Goal: Task Accomplishment & Management: Manage account settings

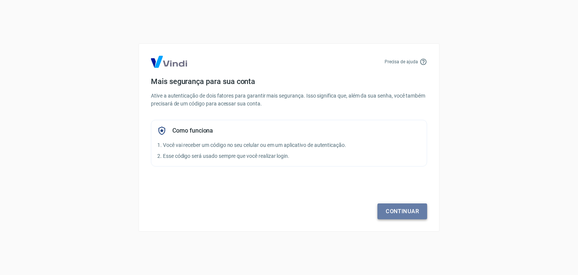
click at [404, 212] on link "Continuar" at bounding box center [403, 211] width 50 height 16
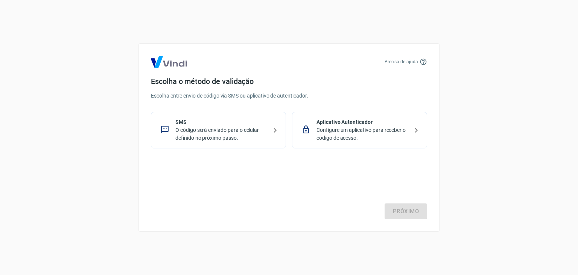
click at [229, 136] on p "O código será enviado para o celular definido no próximo passo." at bounding box center [221, 134] width 92 height 16
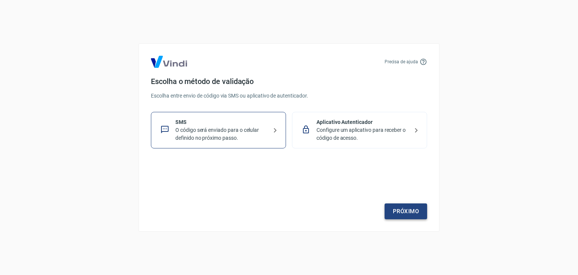
click at [414, 214] on link "Próximo" at bounding box center [406, 211] width 43 height 16
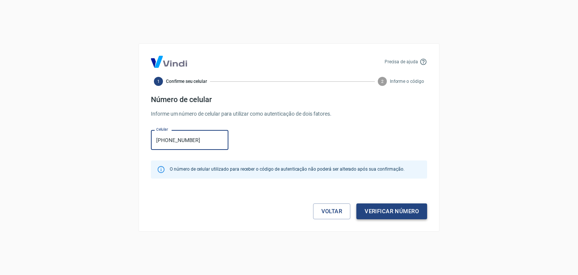
type input "[PHONE_NUMBER]"
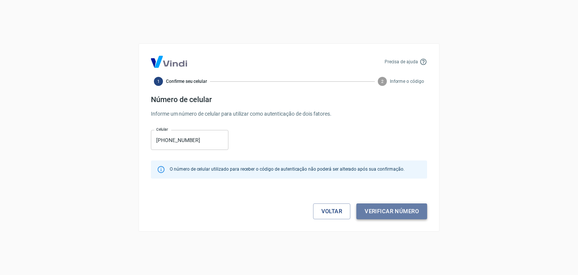
click at [388, 218] on button "Verificar número" at bounding box center [391, 211] width 71 height 16
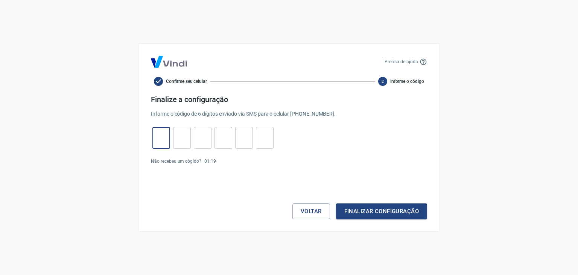
click at [161, 130] on input "tel" at bounding box center [161, 138] width 18 height 16
type input "2"
type input "6"
type input "3"
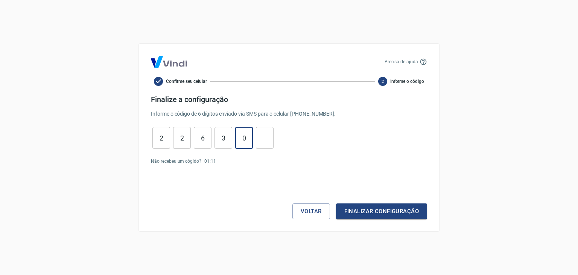
type input "0"
type input "7"
click at [344, 206] on button "Finalizar configuração" at bounding box center [381, 211] width 91 height 16
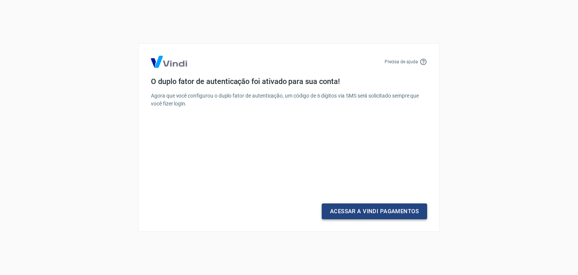
click at [408, 211] on link "Acessar a Vindi Pagamentos" at bounding box center [374, 211] width 105 height 16
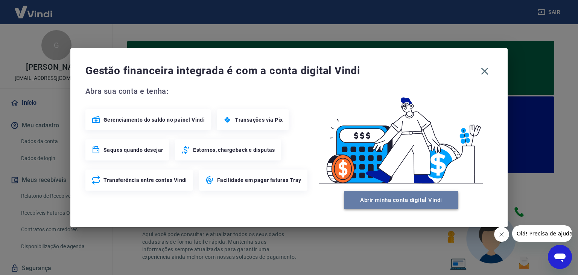
click at [387, 199] on button "Abrir minha conta digital Vindi" at bounding box center [401, 200] width 114 height 18
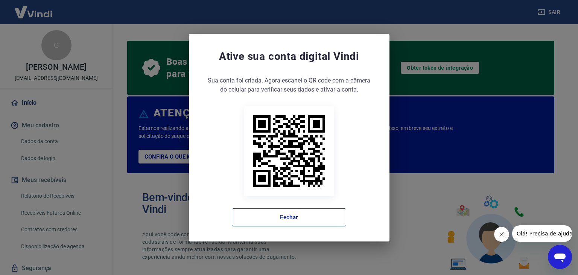
click at [321, 215] on button "Fechar" at bounding box center [289, 217] width 114 height 18
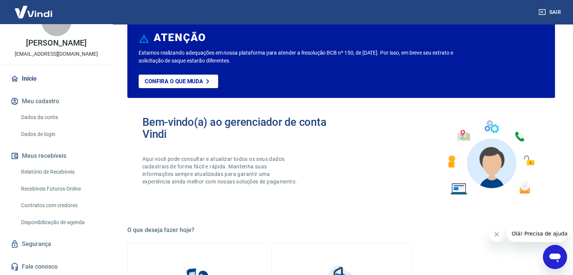
scroll to position [80, 0]
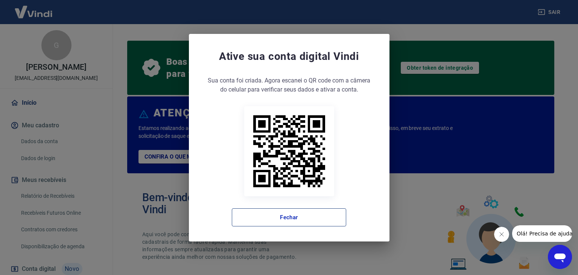
click at [313, 217] on button "Fechar" at bounding box center [289, 217] width 114 height 18
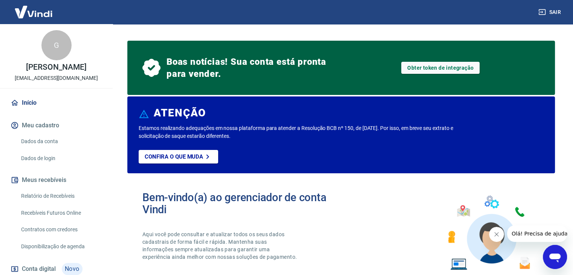
click at [69, 201] on link "Relatório de Recebíveis" at bounding box center [60, 195] width 85 height 15
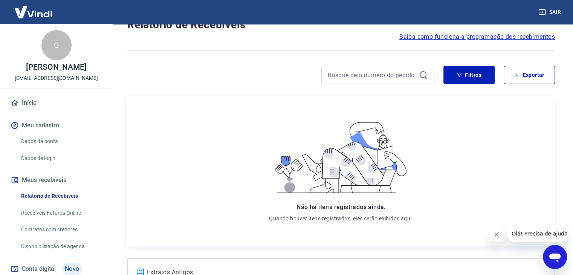
scroll to position [99, 0]
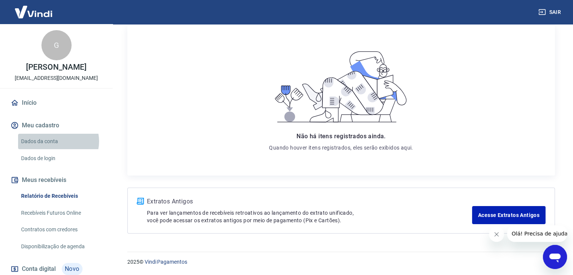
click at [58, 149] on link "Dados da conta" at bounding box center [60, 141] width 85 height 15
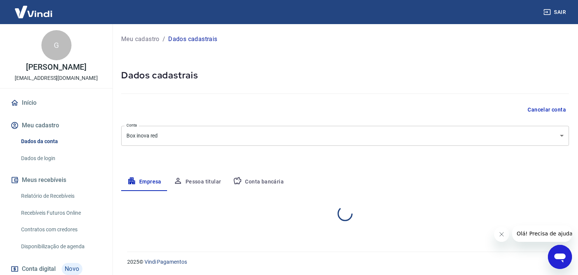
select select "CE"
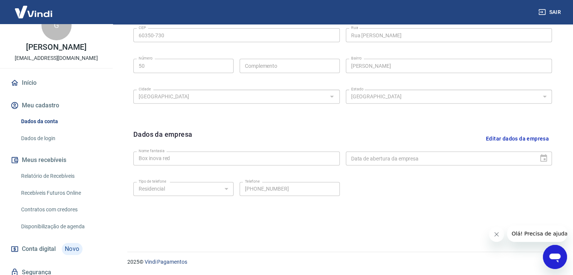
scroll to position [56, 0]
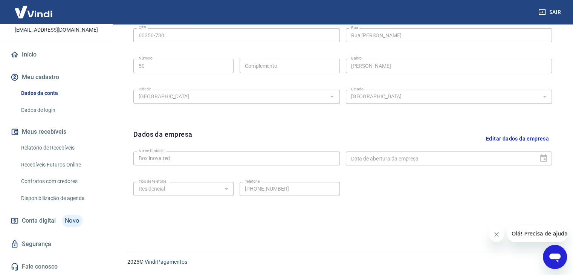
click at [43, 143] on link "Relatório de Recebíveis" at bounding box center [60, 147] width 85 height 15
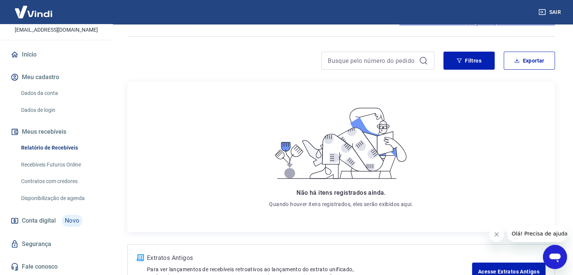
scroll to position [99, 0]
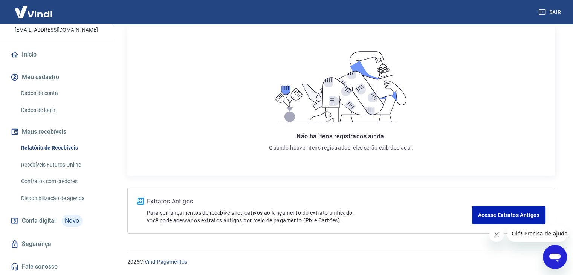
click at [47, 107] on link "Dados de login" at bounding box center [60, 109] width 85 height 15
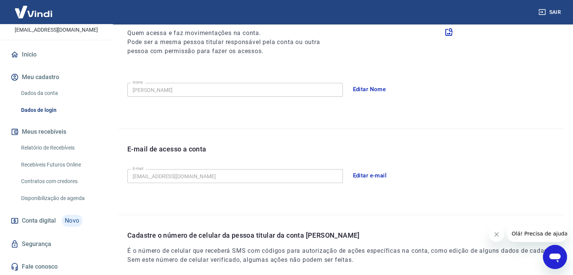
scroll to position [207, 0]
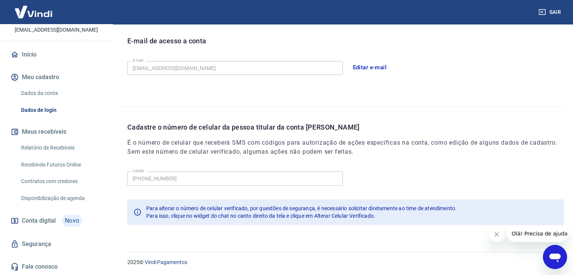
click at [55, 88] on link "Dados da conta" at bounding box center [60, 92] width 85 height 15
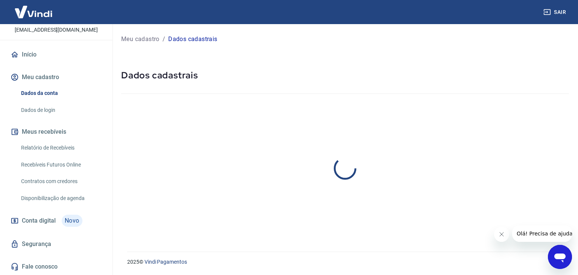
select select "CE"
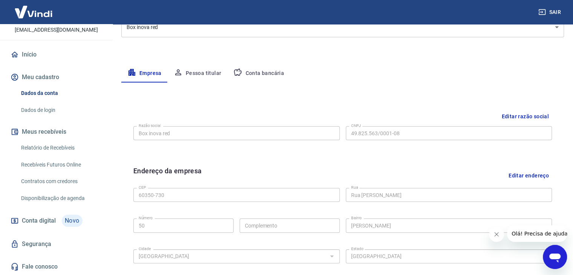
scroll to position [85, 0]
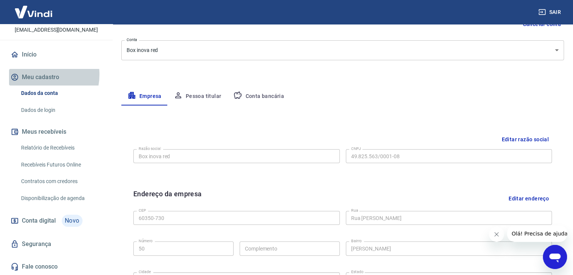
click at [40, 74] on button "Meu cadastro" at bounding box center [56, 77] width 94 height 17
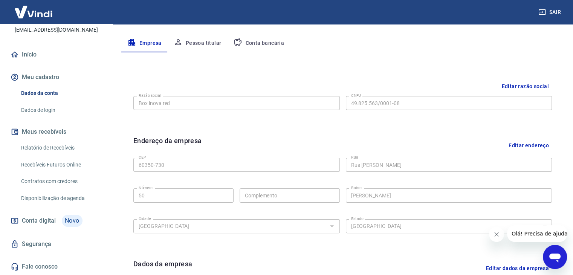
scroll to position [268, 0]
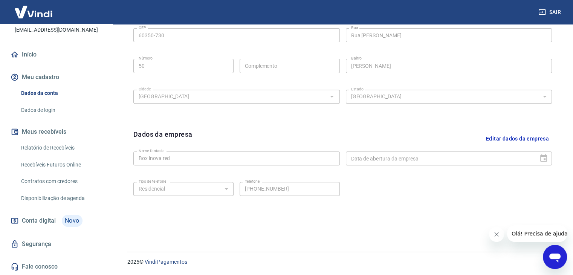
click at [61, 148] on link "Relatório de Recebíveis" at bounding box center [60, 147] width 85 height 15
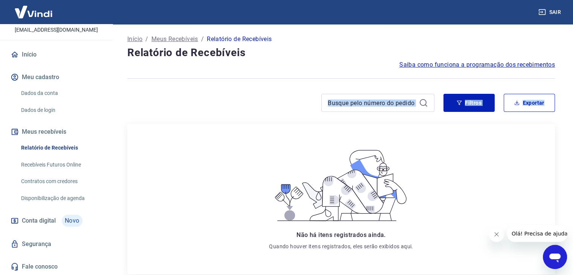
drag, startPoint x: 569, startPoint y: 71, endPoint x: 578, endPoint y: 159, distance: 88.9
click at [573, 159] on html "Sair G Gleidson Rodrigo Lima de farias limacortez69@gmail.com Início Meu cadast…" at bounding box center [286, 137] width 573 height 275
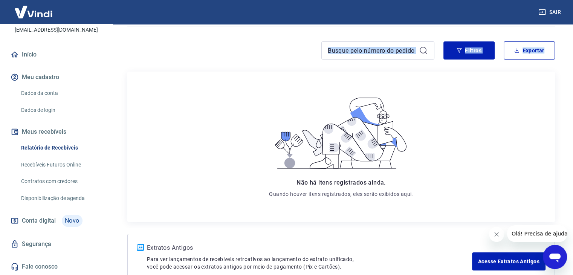
scroll to position [99, 0]
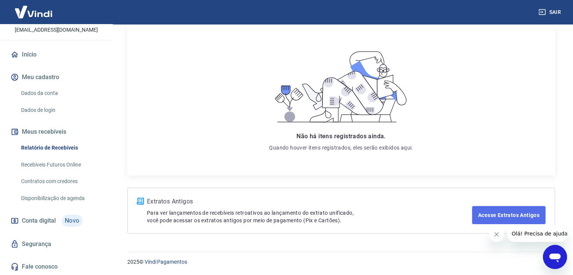
click at [491, 213] on link "Acesse Extratos Antigos" at bounding box center [508, 215] width 73 height 18
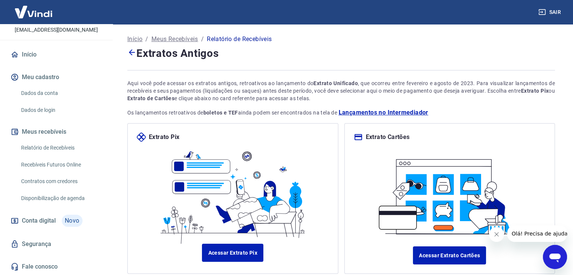
scroll to position [52, 0]
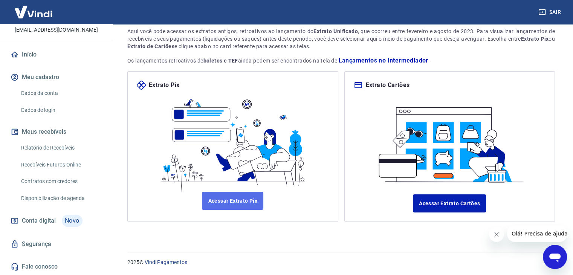
click at [224, 196] on link "Acessar Extrato Pix" at bounding box center [232, 201] width 61 height 18
